Goal: Transaction & Acquisition: Download file/media

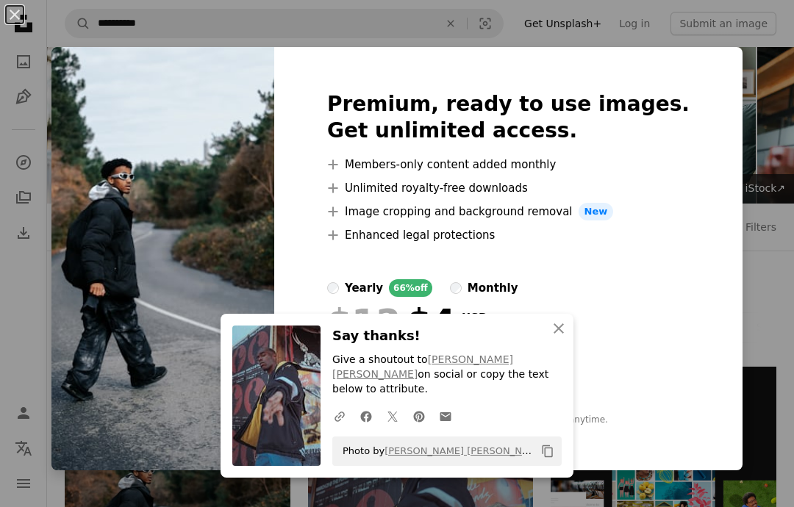
scroll to position [395, 0]
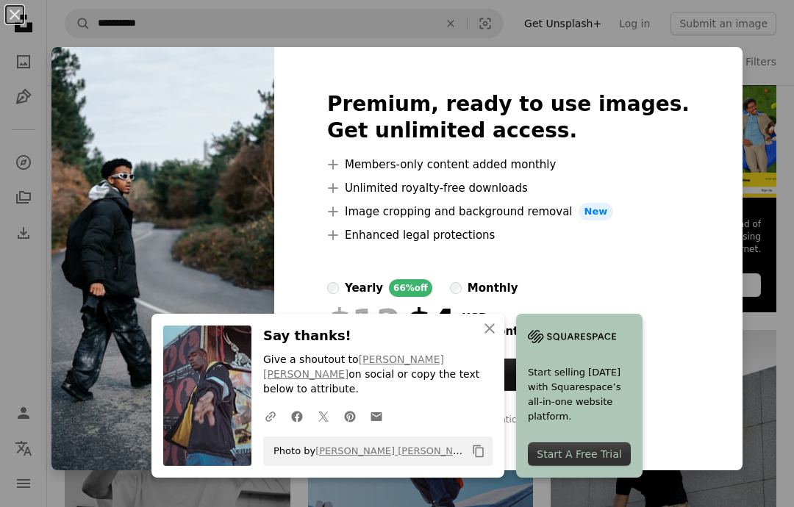
click at [732, 18] on div "An X shape Premium, ready to use images. Get unlimited access. A plus sign Memb…" at bounding box center [397, 253] width 794 height 507
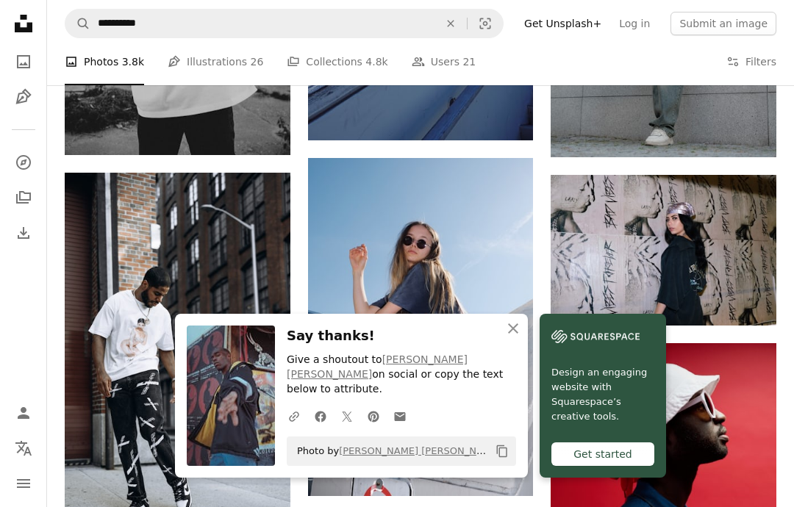
scroll to position [893, 0]
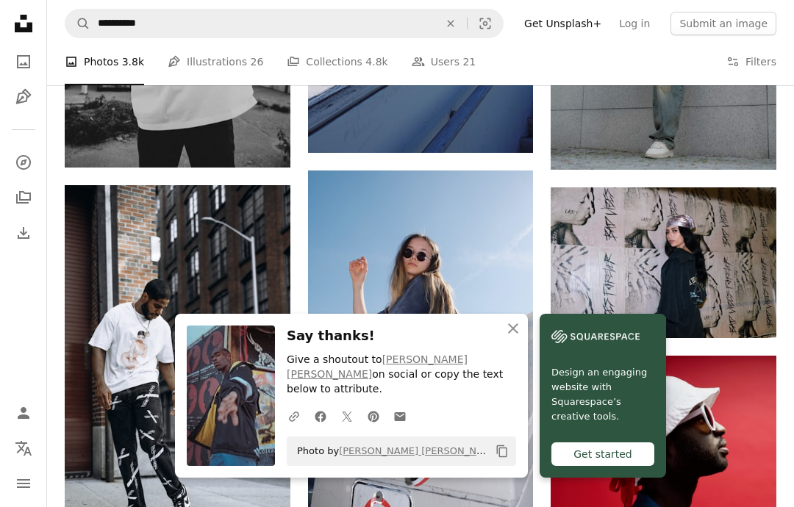
click at [745, 313] on icon "Arrow pointing down" at bounding box center [747, 311] width 12 height 18
click at [738, 300] on link "Arrow pointing down" at bounding box center [746, 312] width 29 height 24
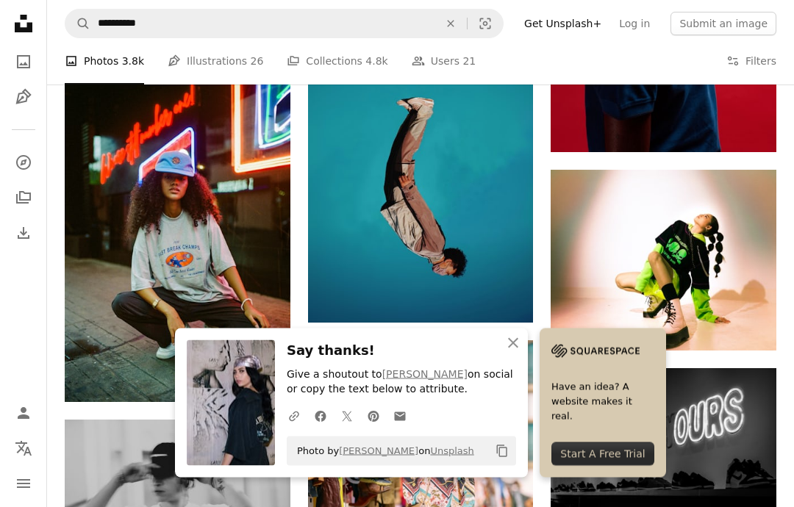
scroll to position [1435, 0]
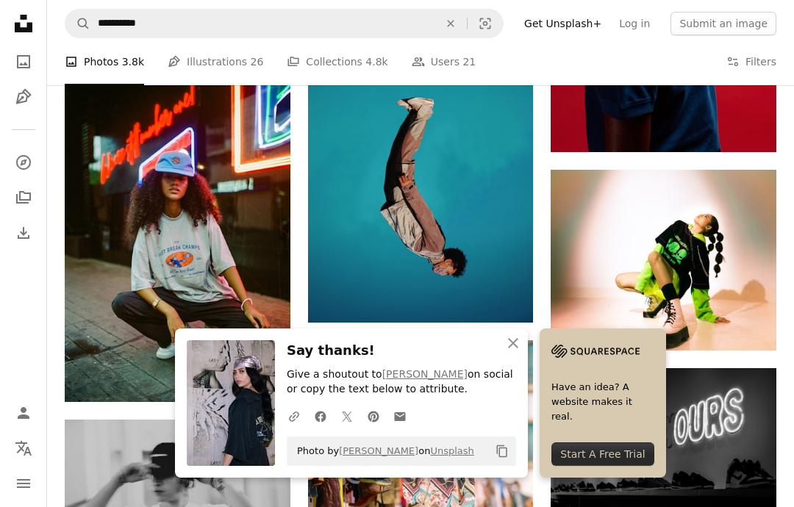
click at [511, 294] on link "Arrow pointing down" at bounding box center [503, 296] width 29 height 24
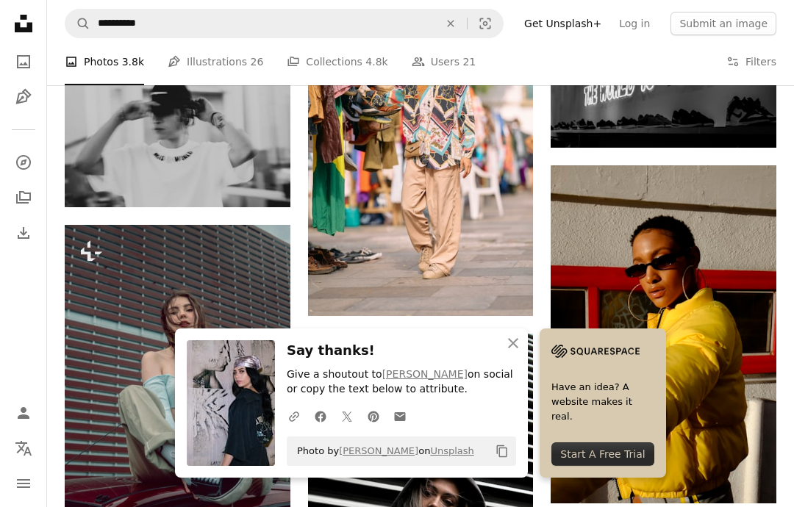
scroll to position [1742, 0]
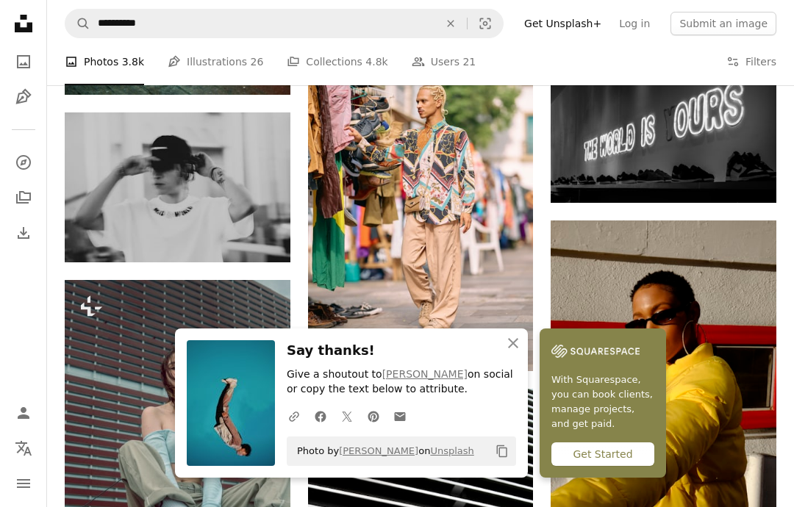
click at [267, 238] on link "Arrow pointing down" at bounding box center [260, 236] width 29 height 24
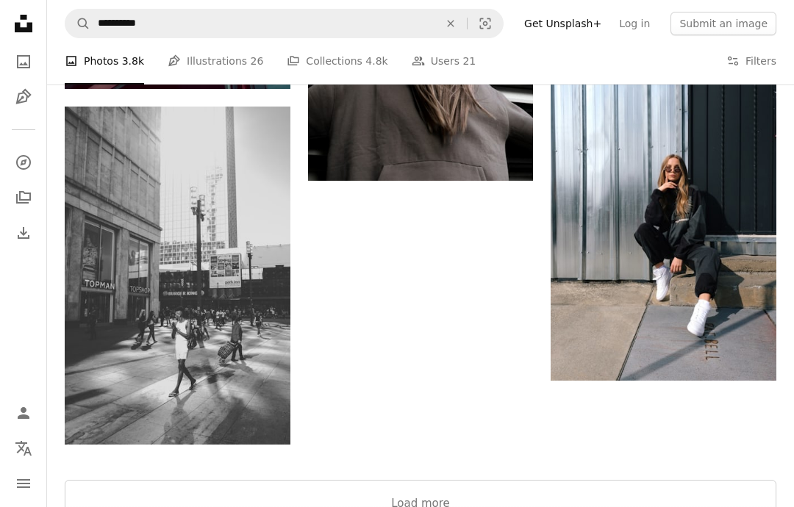
scroll to position [2275, 0]
click at [262, 417] on icon "Arrow pointing down" at bounding box center [261, 418] width 12 height 18
click at [262, 409] on icon "Arrow pointing down" at bounding box center [261, 418] width 12 height 18
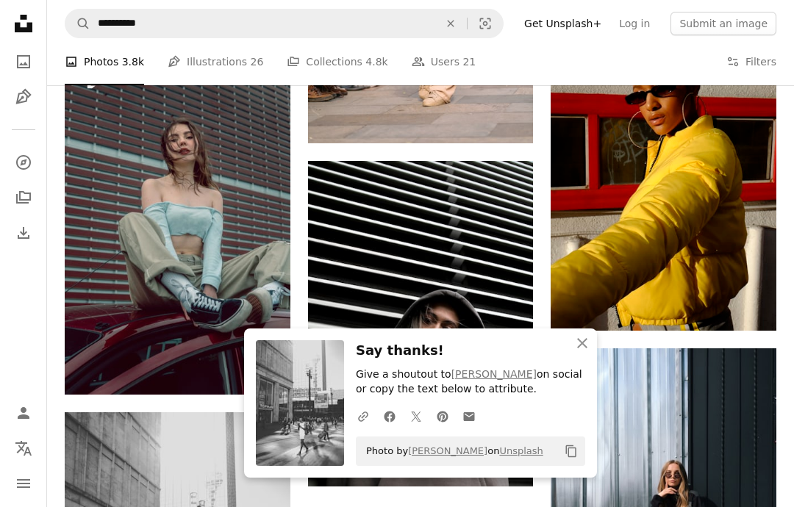
scroll to position [1940, 0]
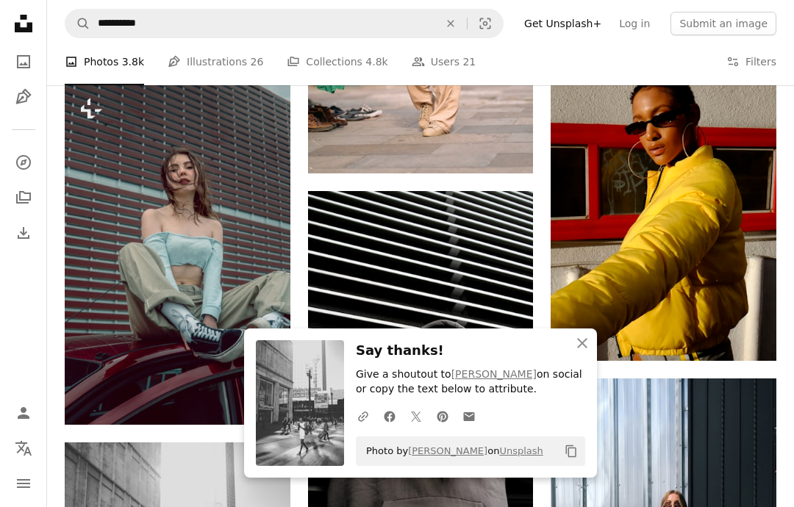
click at [580, 348] on icon "button" at bounding box center [582, 343] width 10 height 10
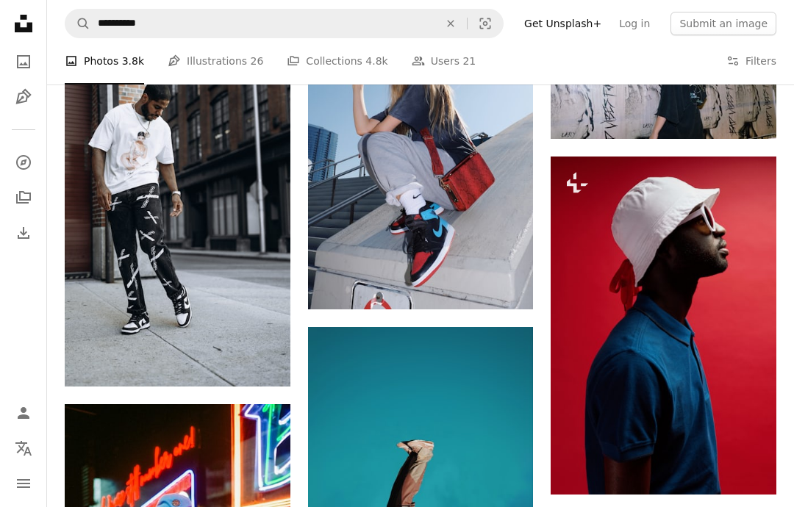
scroll to position [952, 0]
